Goal: Task Accomplishment & Management: Use online tool/utility

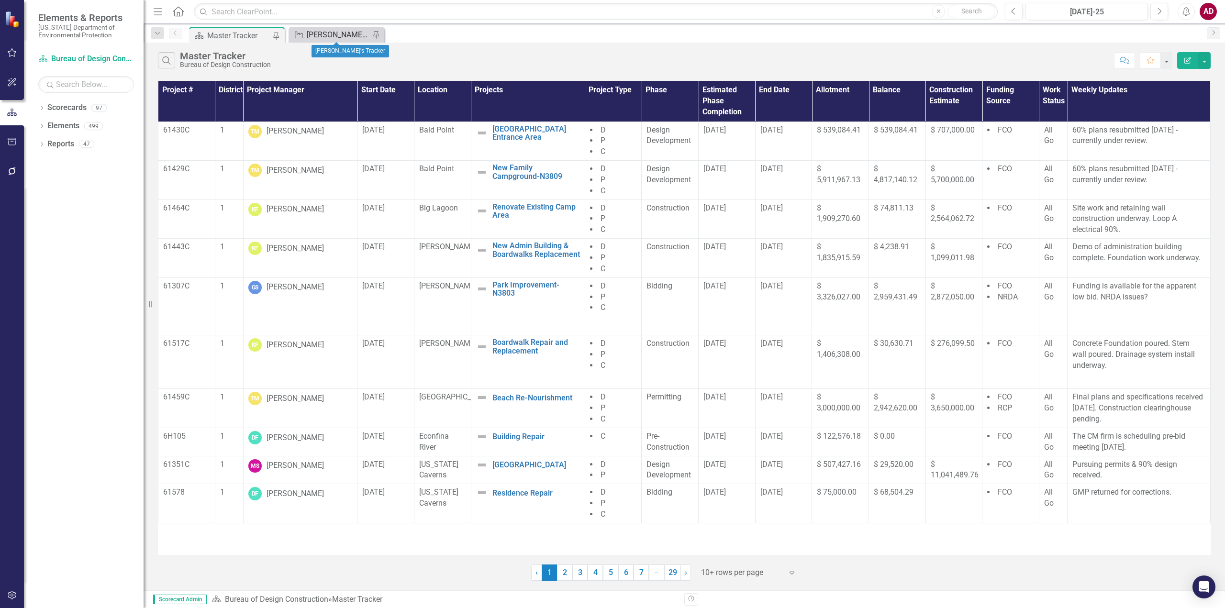
click at [331, 32] on div "[PERSON_NAME]'s Tracker" at bounding box center [338, 35] width 63 height 12
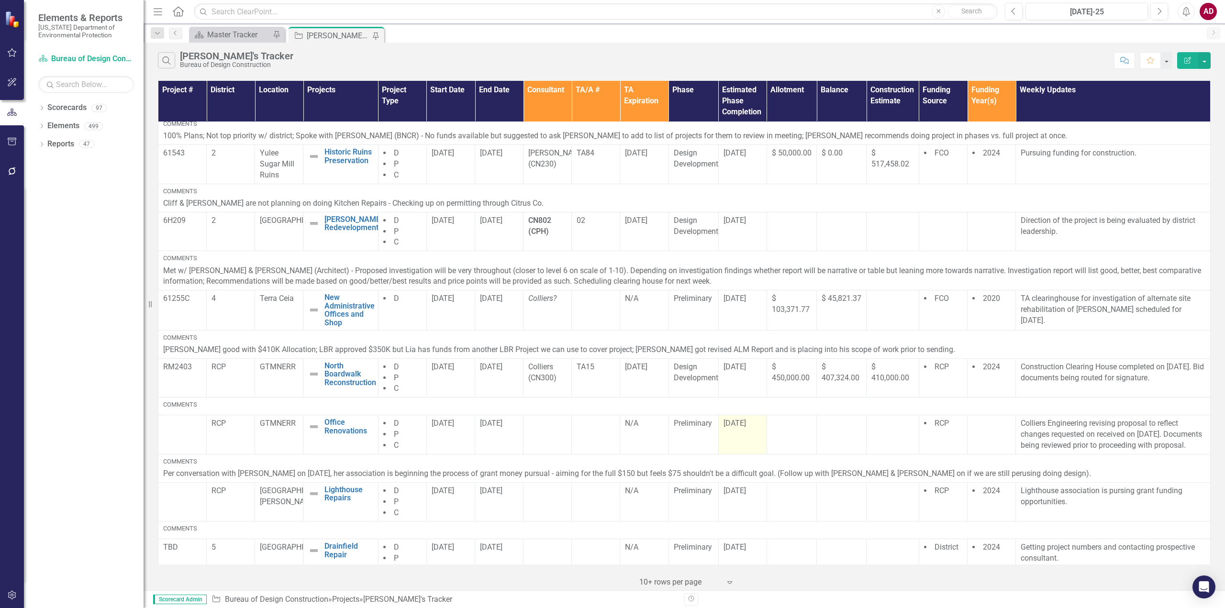
scroll to position [258, 0]
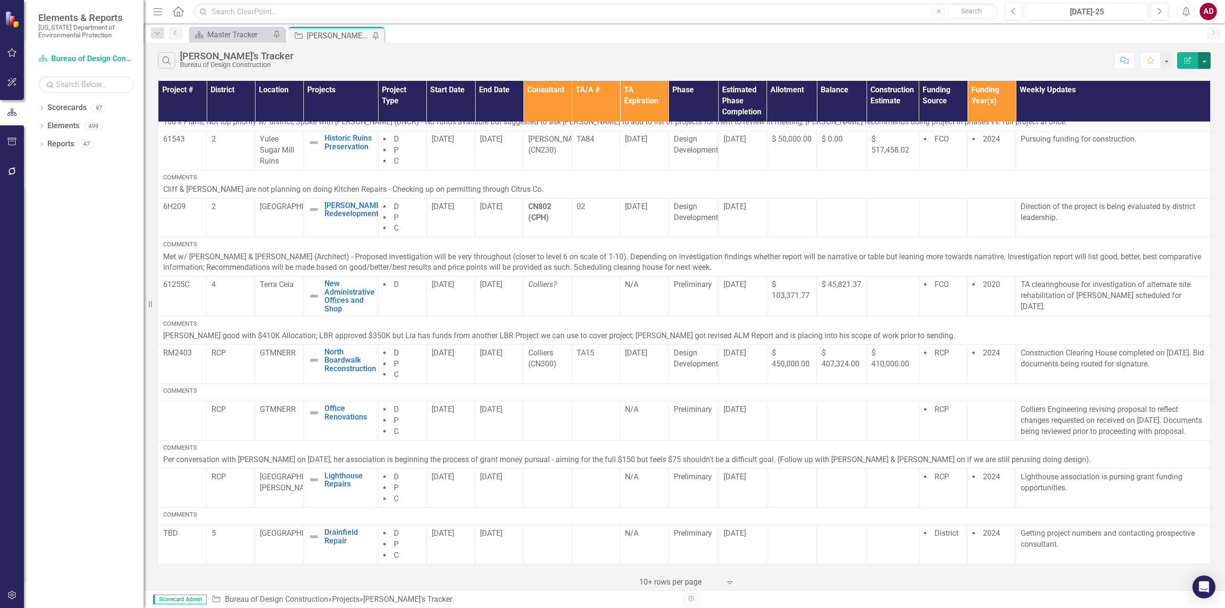
click at [1203, 62] on button "button" at bounding box center [1204, 60] width 12 height 17
click at [1176, 97] on link "PDF Export to PDF" at bounding box center [1172, 98] width 76 height 18
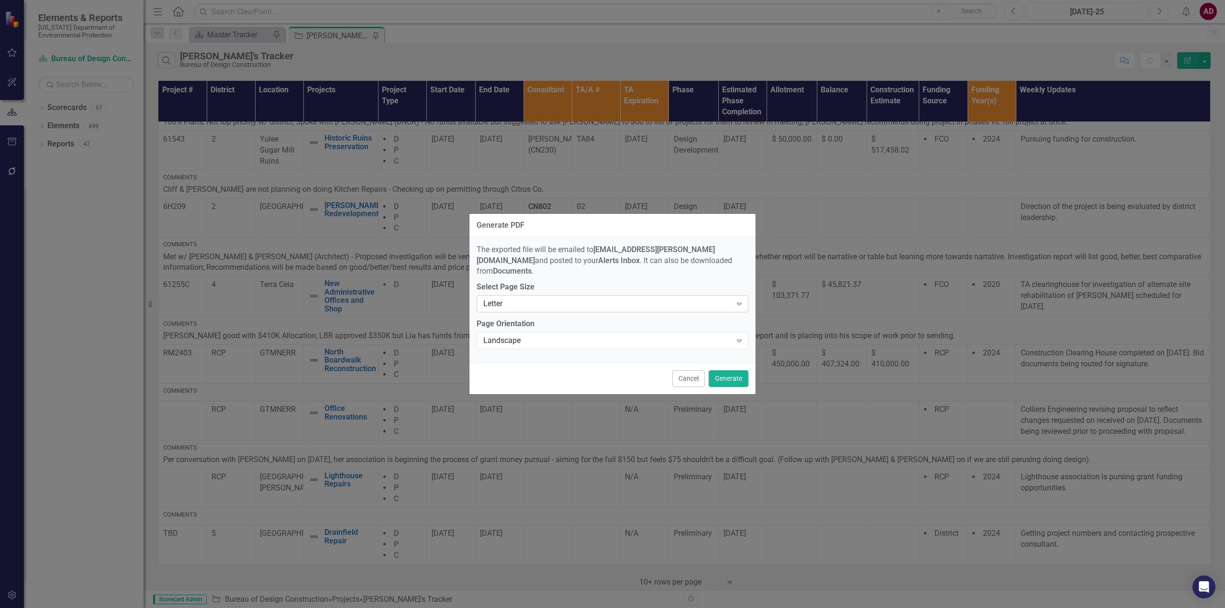
click at [662, 299] on div "Letter" at bounding box center [607, 304] width 248 height 11
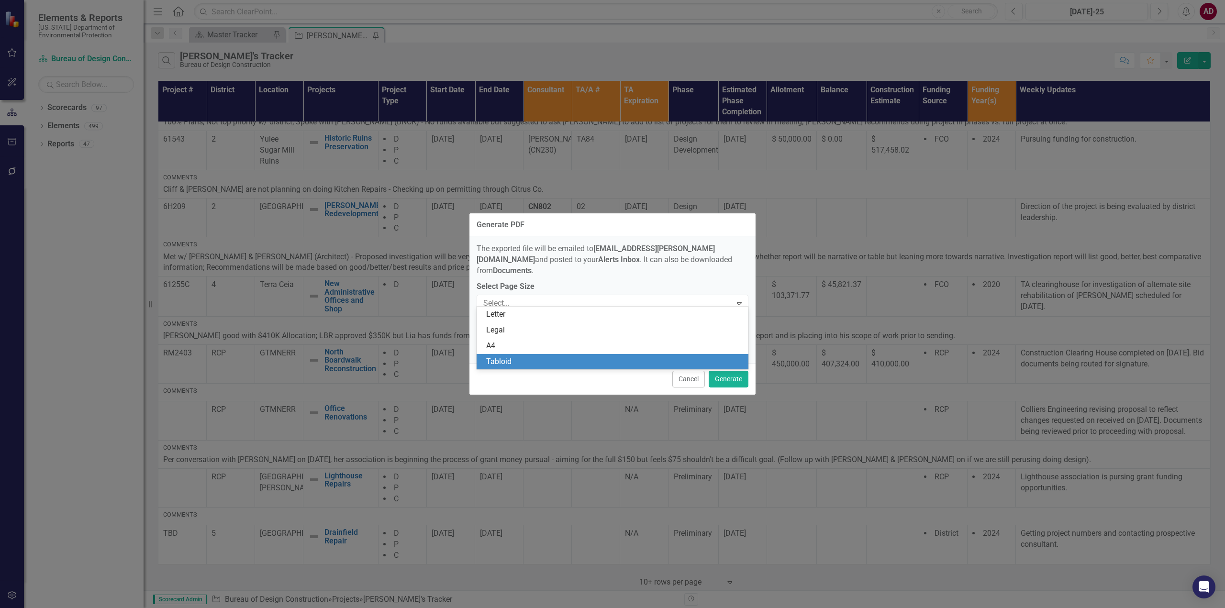
click at [631, 360] on div "Tabloid" at bounding box center [614, 361] width 256 height 11
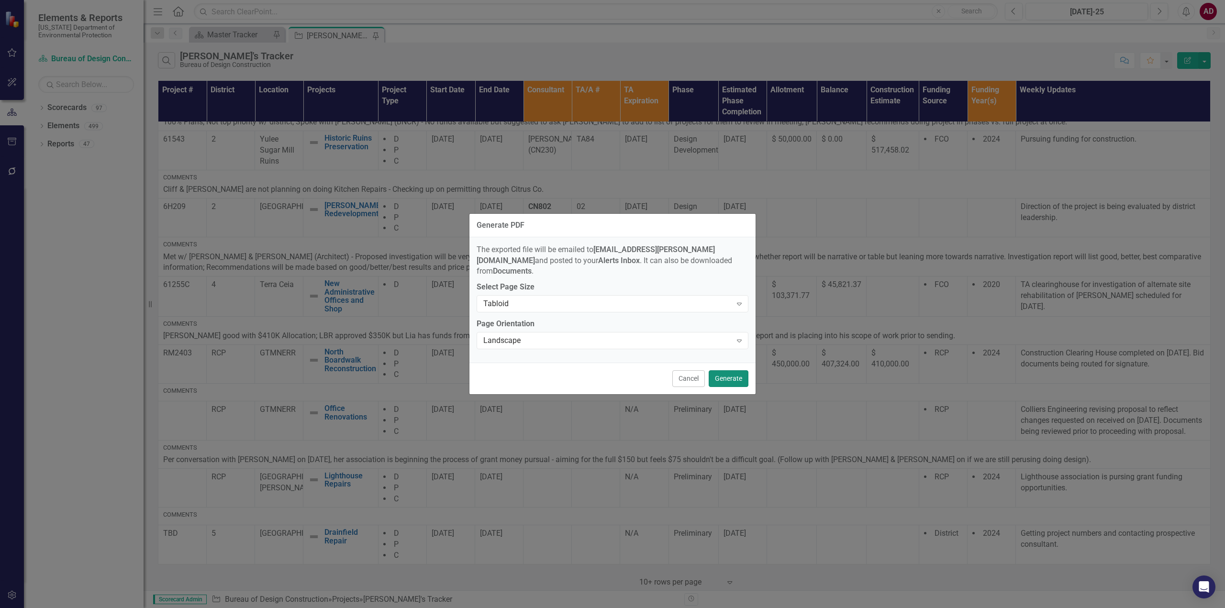
click at [727, 370] on button "Generate" at bounding box center [729, 378] width 40 height 17
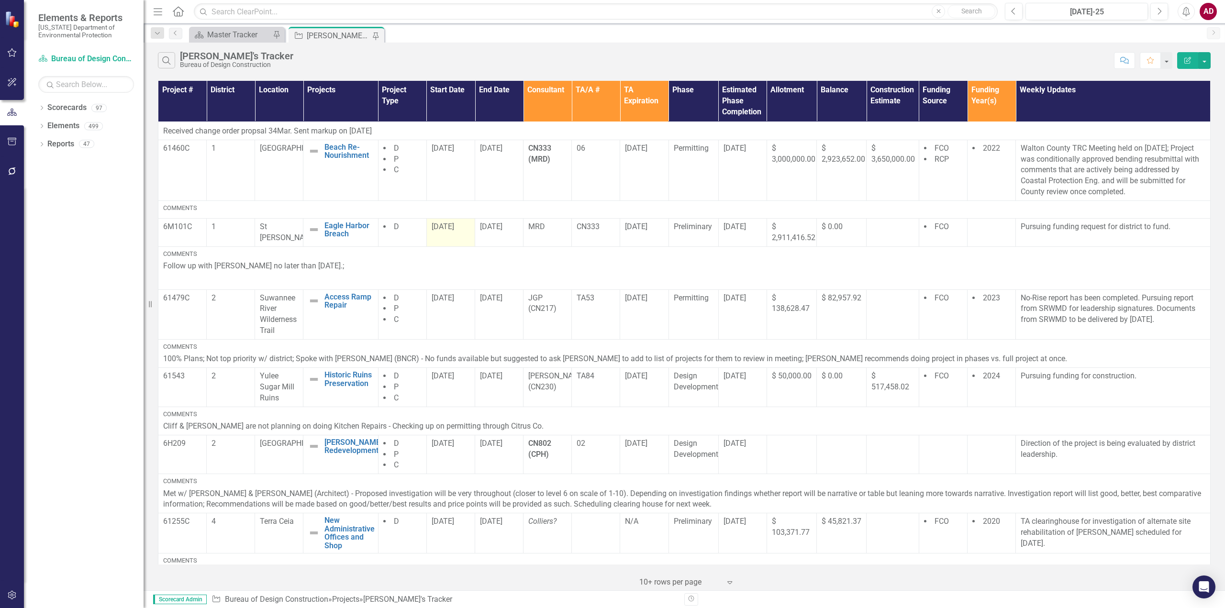
scroll to position [0, 0]
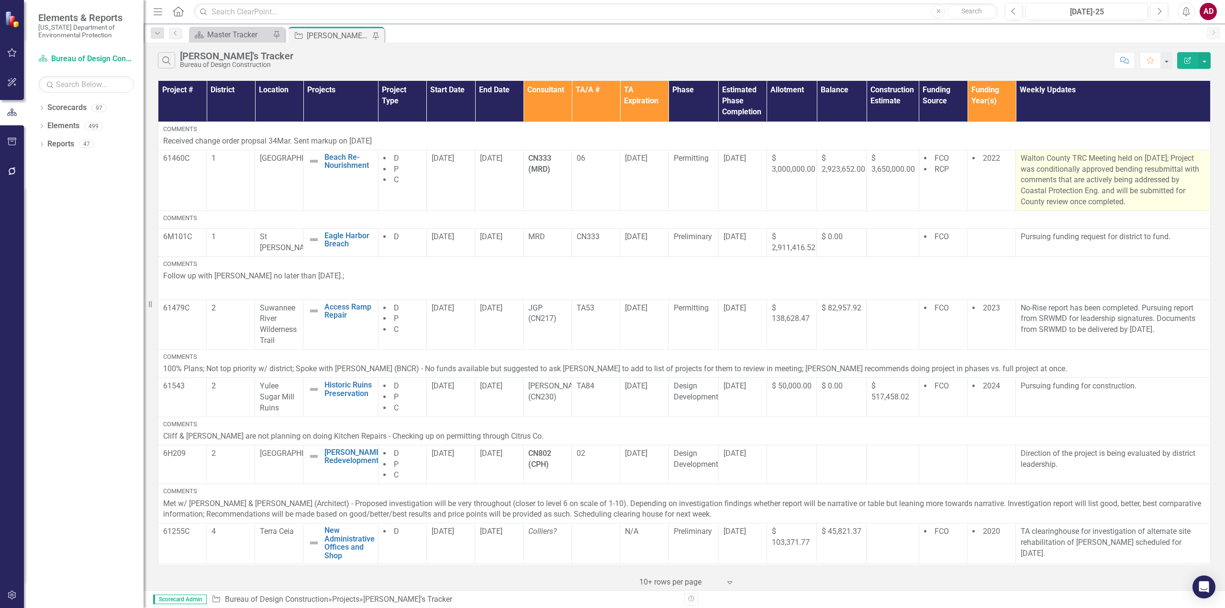
click at [1112, 168] on p "Walton County TRC Meeting held on [DATE]; Project was conditionally approved be…" at bounding box center [1112, 180] width 185 height 55
click at [1117, 173] on p "Walton County TRC Meeting held on [DATE]; Project was conditionally approved be…" at bounding box center [1112, 180] width 185 height 55
click at [1117, 172] on p "Walton County TRC Meeting held on [DATE]; Project was conditionally approved be…" at bounding box center [1112, 180] width 185 height 55
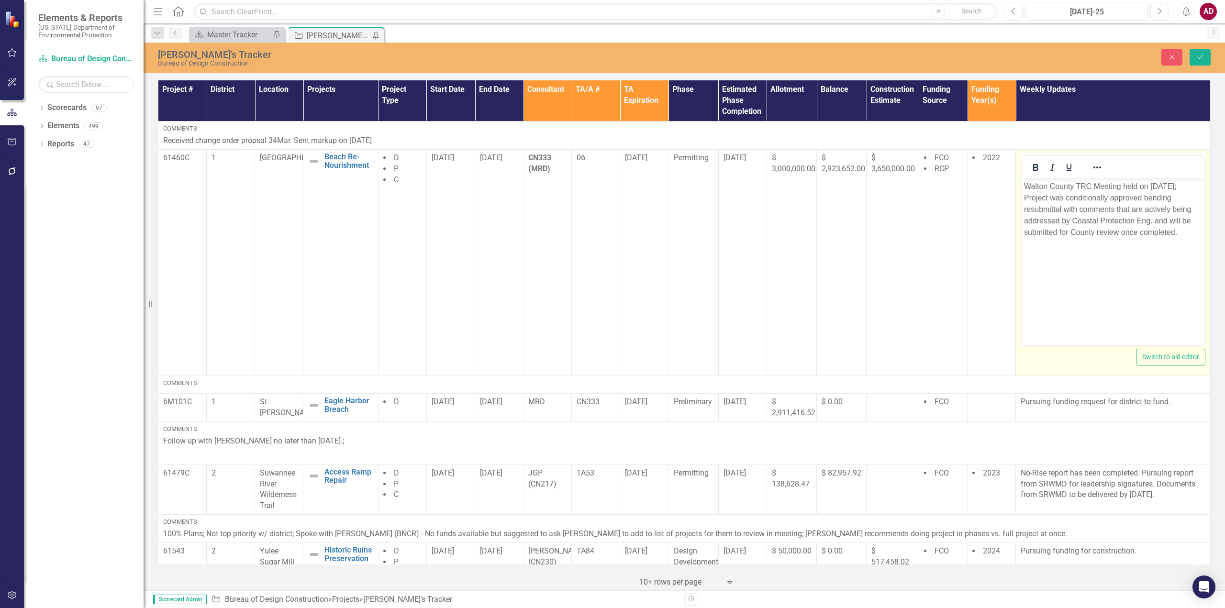
click at [1148, 196] on p "Walton County TRC Meeting held on [DATE]; Project was conditionally approved be…" at bounding box center [1113, 209] width 178 height 57
click at [1196, 51] on button "Save" at bounding box center [1199, 57] width 21 height 17
